Goal: Task Accomplishment & Management: Manage account settings

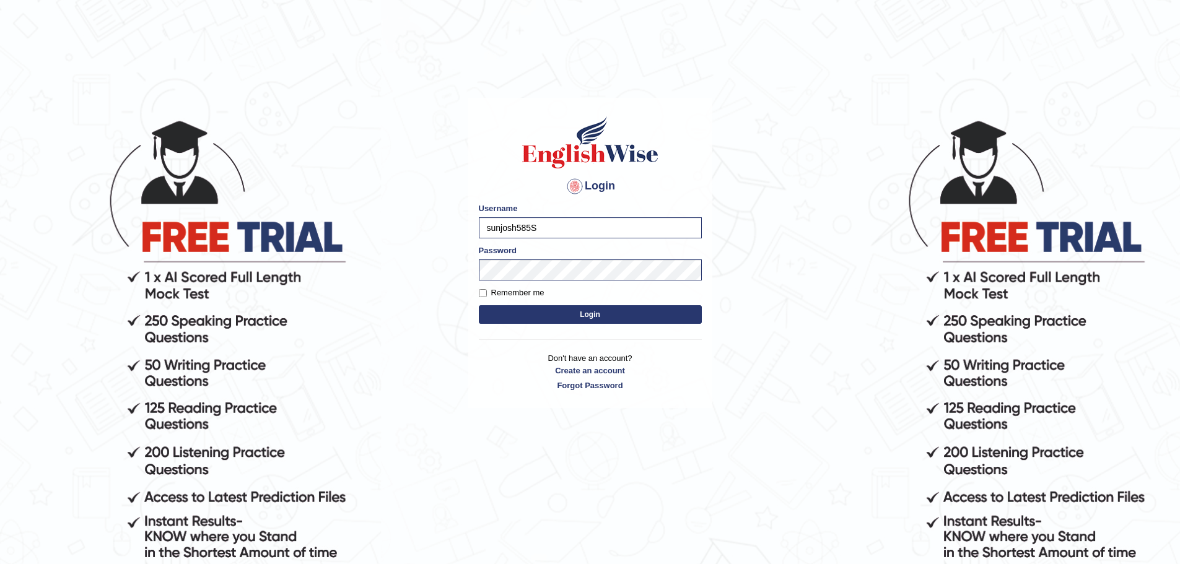
type input "sunjosh585"
click at [484, 292] on input "Remember me" at bounding box center [483, 293] width 8 height 8
checkbox input "true"
click at [578, 313] on button "Login" at bounding box center [590, 314] width 223 height 19
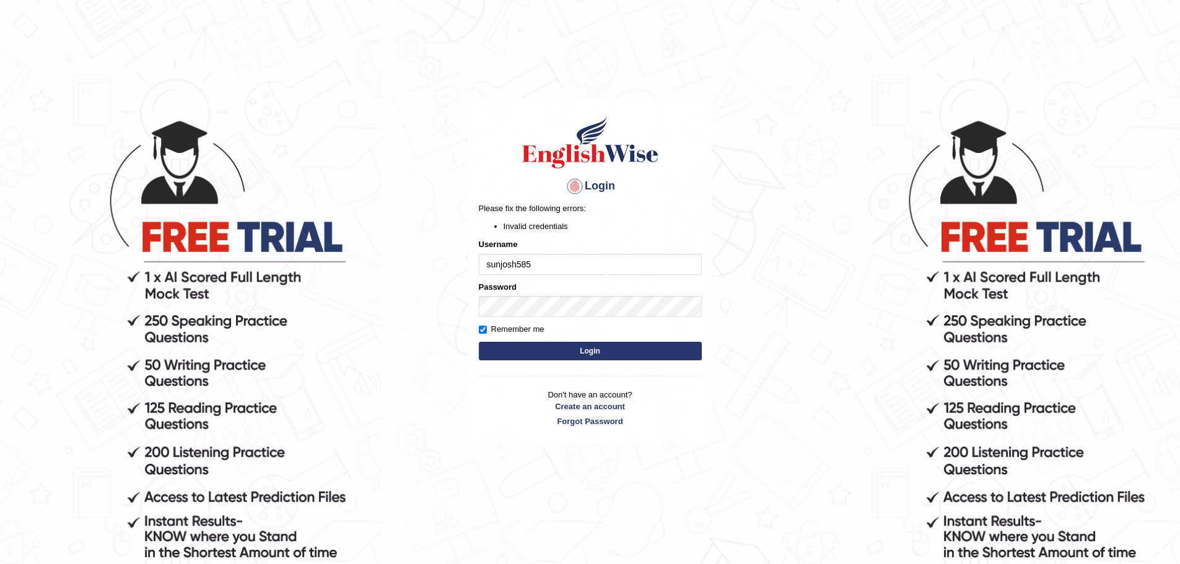
click at [786, 420] on body "Login Please fix the following errors: Invalid credentials Username sunjosh585 …" at bounding box center [590, 341] width 1180 height 564
click at [809, 358] on body "Login Please fix the following errors: Invalid credentials Username sunjosh585 …" at bounding box center [590, 341] width 1180 height 564
click at [614, 349] on button "Login" at bounding box center [590, 351] width 223 height 19
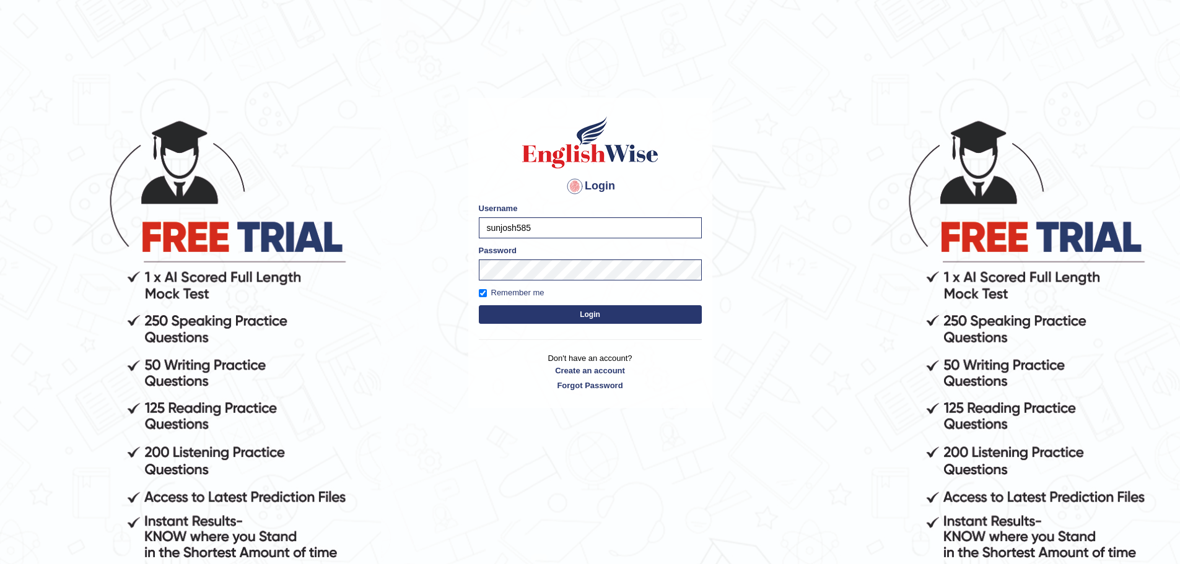
click at [588, 313] on button "Login" at bounding box center [590, 314] width 223 height 19
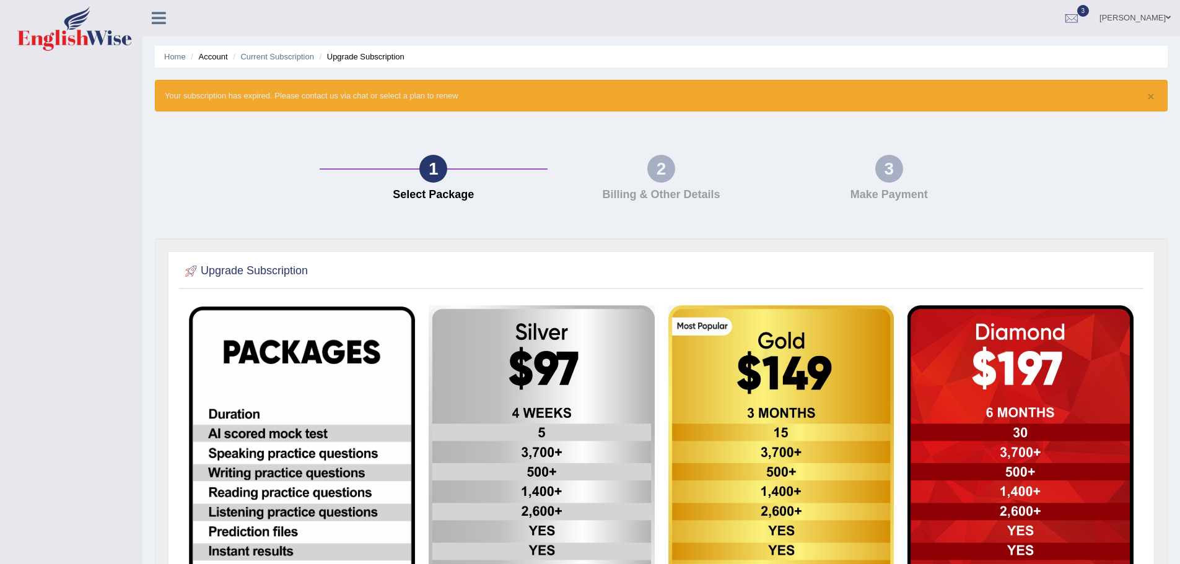
click at [672, 181] on div "2 Billing & Other Details" at bounding box center [661, 181] width 228 height 53
click at [505, 173] on div "1 Select Package" at bounding box center [433, 181] width 228 height 53
click at [447, 170] on div "1" at bounding box center [433, 169] width 28 height 28
click at [645, 165] on div "2 Billing & Other Details" at bounding box center [661, 181] width 228 height 53
click at [851, 183] on div "3 Make Payment" at bounding box center [889, 181] width 228 height 53
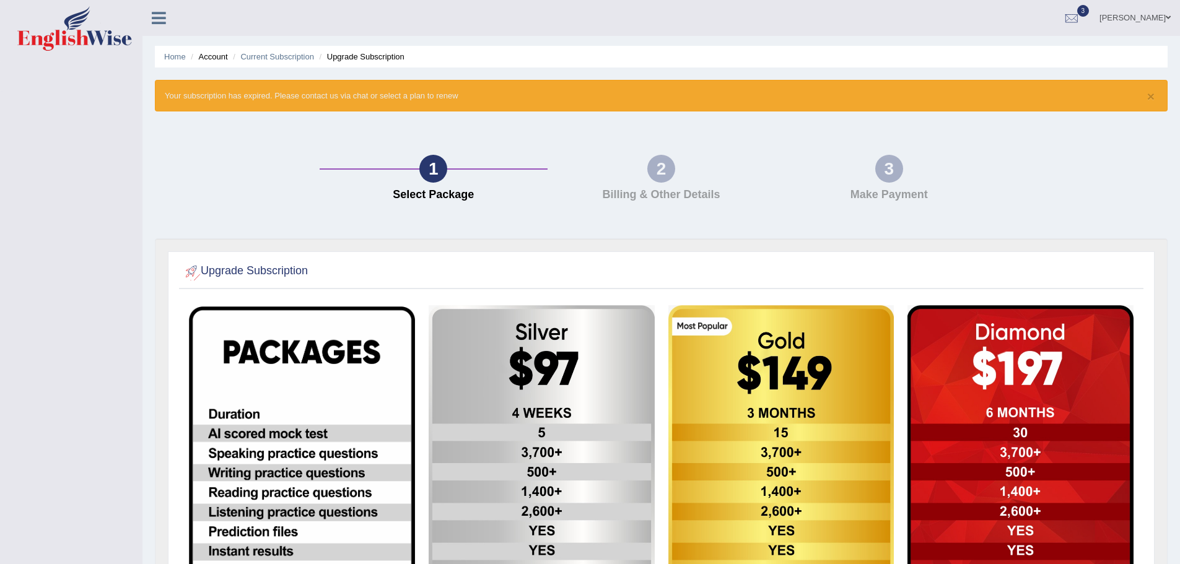
click at [166, 20] on icon at bounding box center [159, 18] width 14 height 16
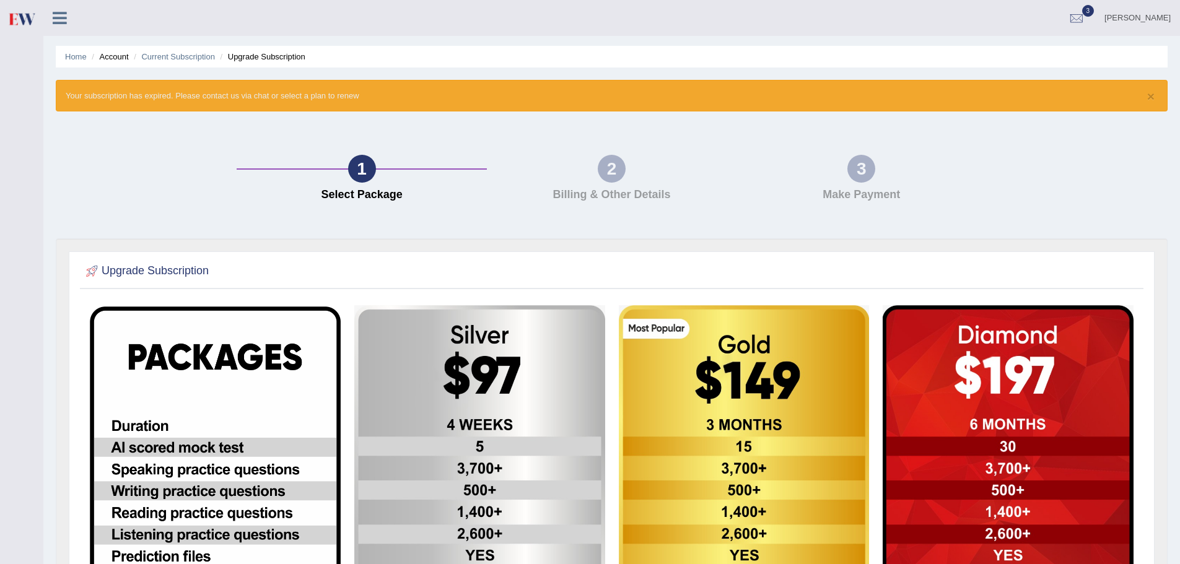
click at [396, 178] on div "1 Select Package" at bounding box center [362, 181] width 250 height 53
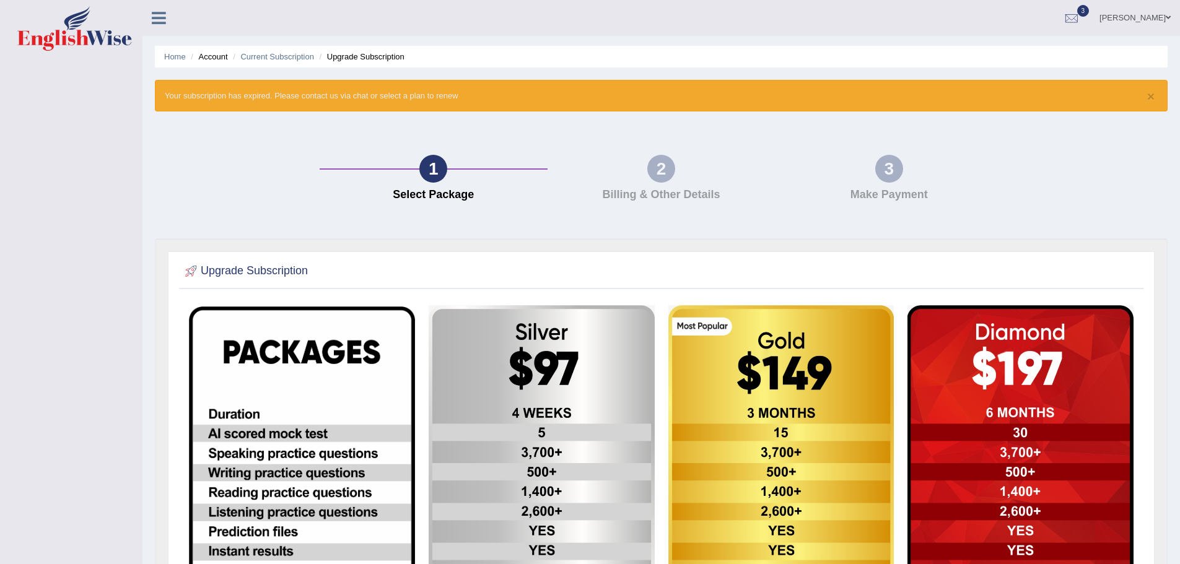
click at [1090, 17] on link "[PERSON_NAME]" at bounding box center [1135, 16] width 90 height 32
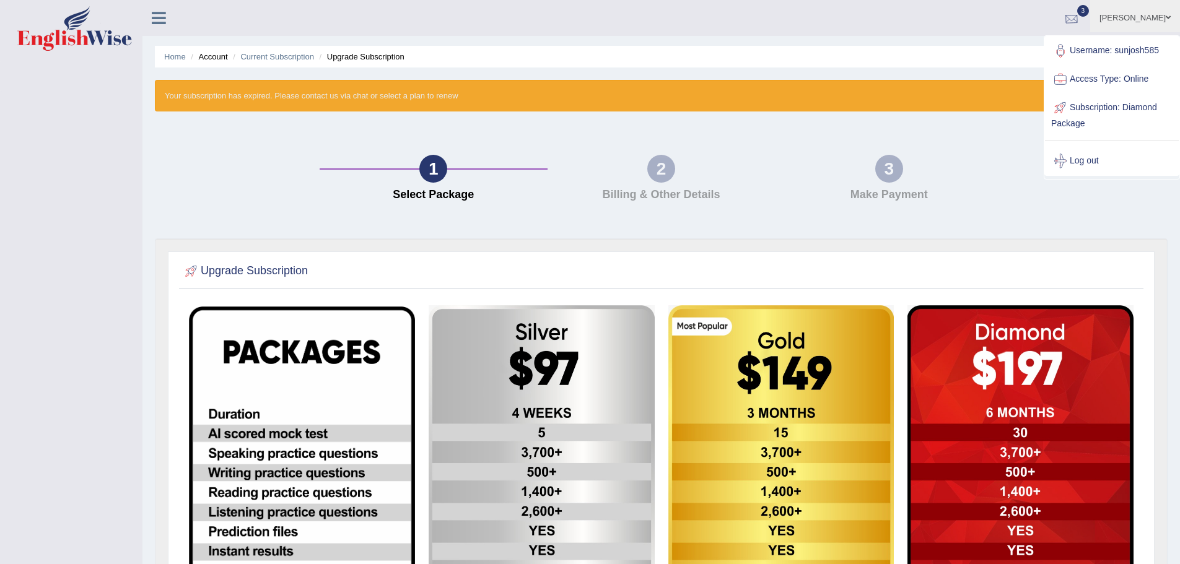
click at [1062, 19] on div at bounding box center [1071, 18] width 19 height 19
